Goal: Task Accomplishment & Management: Manage account settings

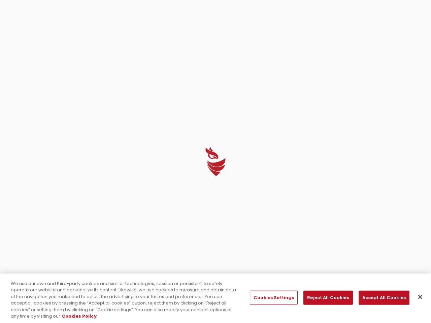
select select "English"
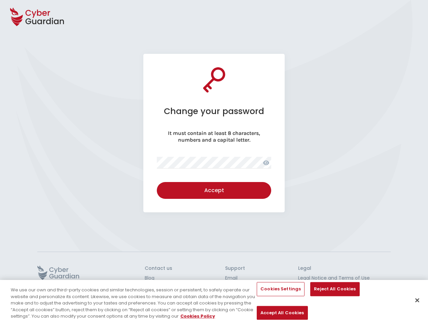
click at [37, 17] on icon at bounding box center [37, 17] width 54 height 24
click at [266, 162] on icon at bounding box center [266, 162] width 6 height 5
click at [214, 190] on div "Accept" at bounding box center [214, 190] width 104 height 8
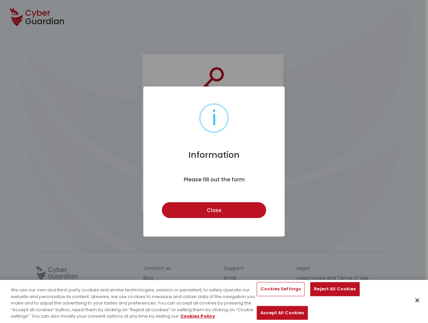
click at [58, 272] on div "i Information × Please fill out the form Close Cancel" at bounding box center [214, 161] width 428 height 323
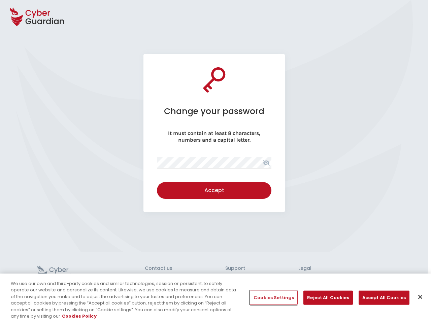
click at [273, 298] on button "Cookies Settings" at bounding box center [274, 298] width 48 height 14
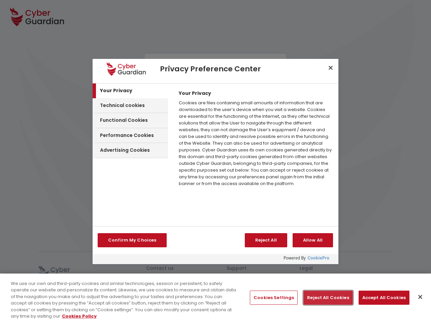
click at [325, 298] on button "Reject All Cookies" at bounding box center [327, 298] width 49 height 14
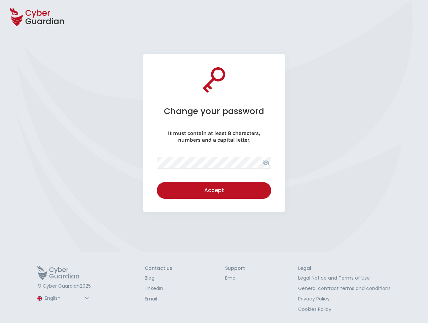
click at [307, 306] on button "Accept All Cookies" at bounding box center [282, 313] width 51 height 14
click at [417, 297] on footer "© Cyber Guardian 2025 Spanish English Portuguese (BR) Contact us Blog LinkedIn …" at bounding box center [214, 288] width 428 height 72
